Goal: Information Seeking & Learning: Find specific fact

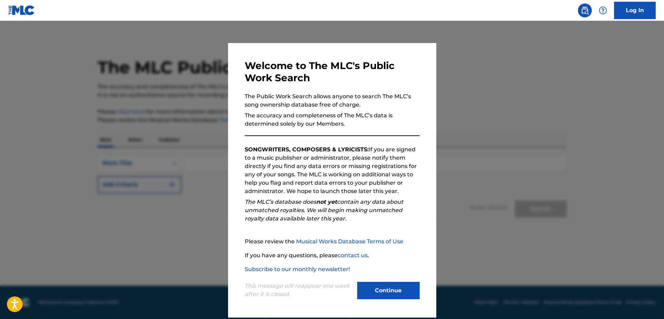
click at [399, 290] on button "Continue" at bounding box center [388, 290] width 62 height 17
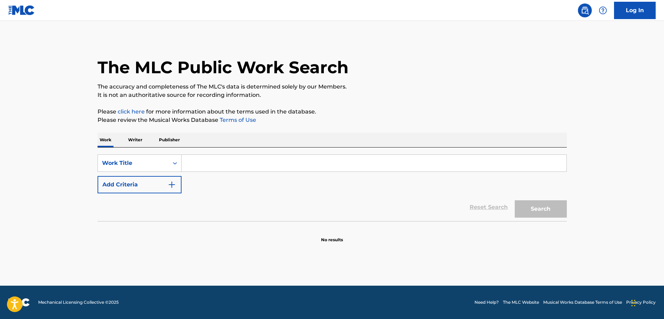
click at [213, 165] on input "Search Form" at bounding box center [374, 163] width 385 height 17
paste input "ALL YOUR FRIENDS"
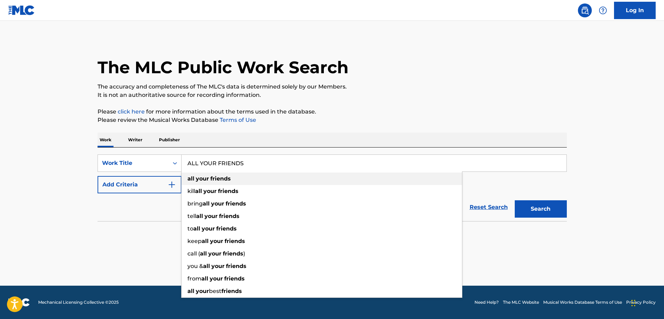
type input "ALL YOUR FRIENDS"
click at [193, 182] on strong "all" at bounding box center [190, 178] width 7 height 7
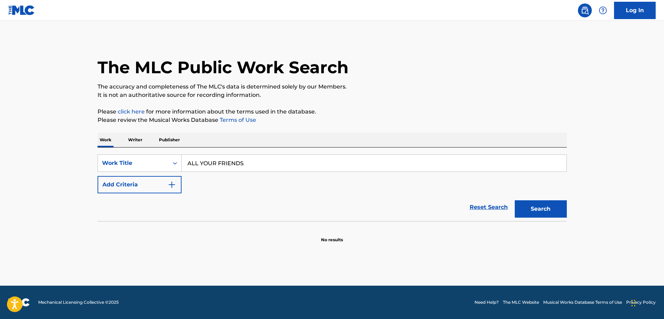
click at [175, 183] on img "Search Form" at bounding box center [172, 184] width 8 height 8
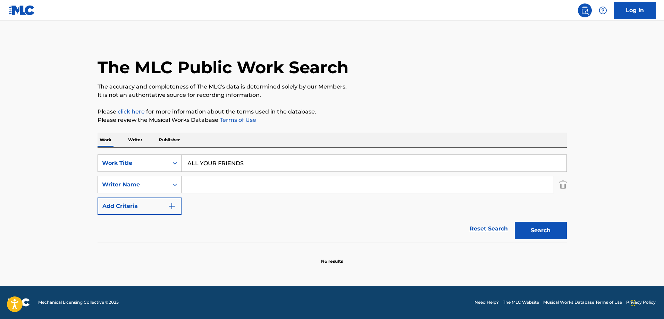
click at [196, 186] on input "Search Form" at bounding box center [368, 184] width 372 height 17
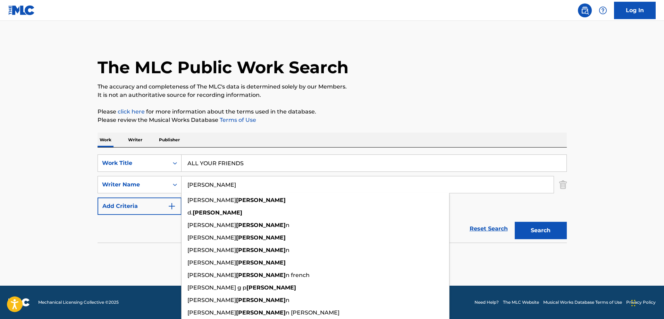
drag, startPoint x: 188, startPoint y: 183, endPoint x: 206, endPoint y: 185, distance: 17.8
click at [189, 183] on input "[PERSON_NAME]" at bounding box center [368, 184] width 372 height 17
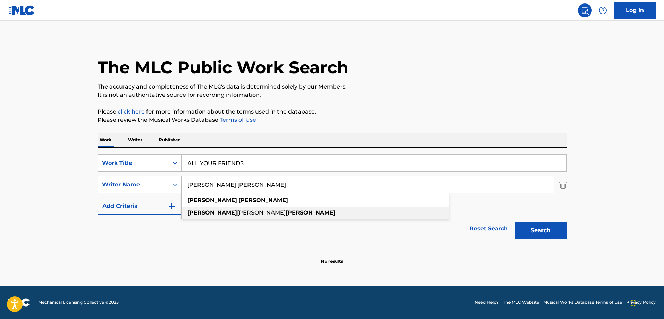
click at [264, 210] on div "[PERSON_NAME] [PERSON_NAME]" at bounding box center [316, 212] width 268 height 12
type input "[PERSON_NAME] [PERSON_NAME]"
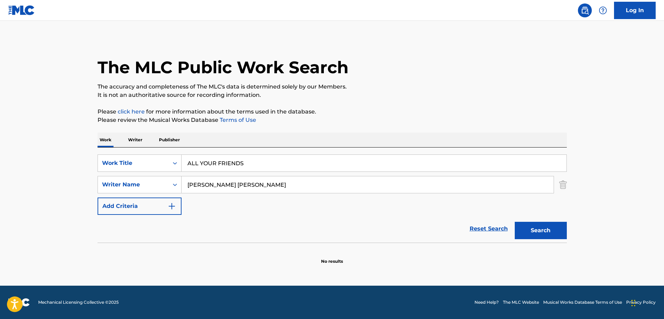
click at [539, 229] on button "Search" at bounding box center [541, 230] width 52 height 17
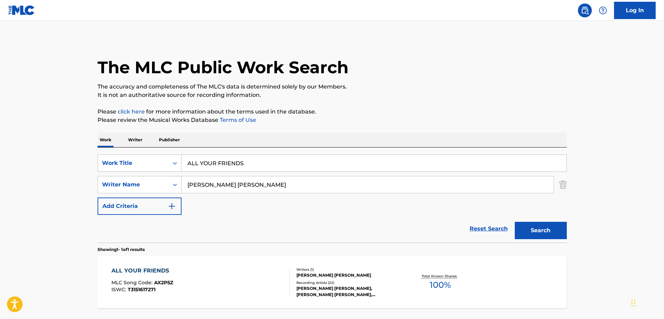
scroll to position [59, 0]
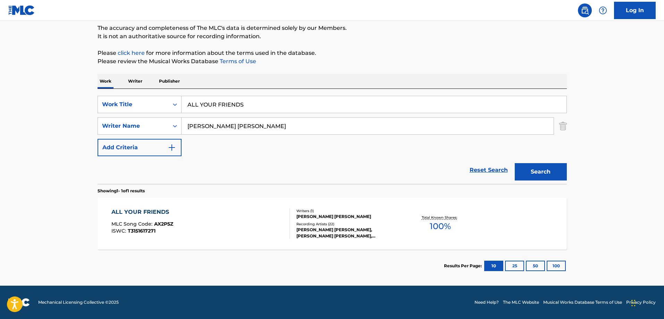
click at [170, 230] on div "ISWC : T3151617271" at bounding box center [142, 230] width 62 height 5
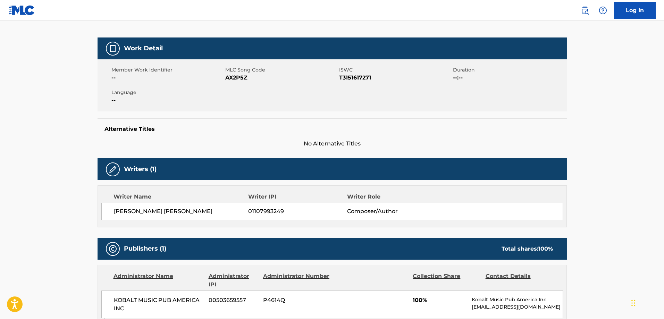
scroll to position [155, 0]
